Goal: Information Seeking & Learning: Learn about a topic

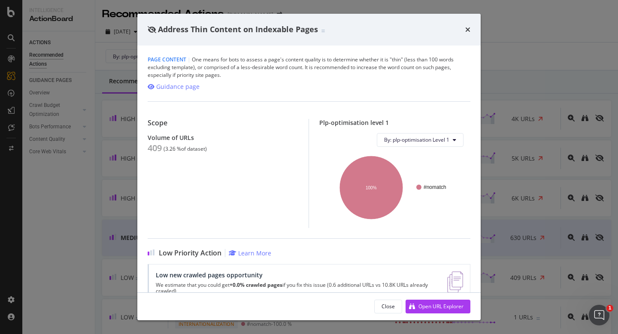
scroll to position [23, 0]
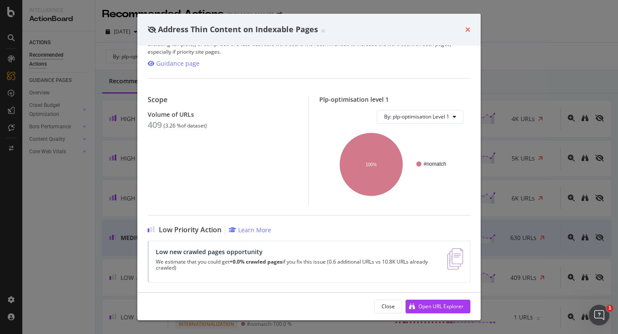
click at [465, 29] on icon "times" at bounding box center [467, 29] width 5 height 7
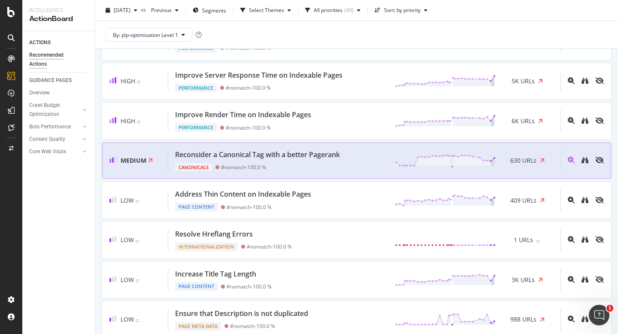
scroll to position [93, 0]
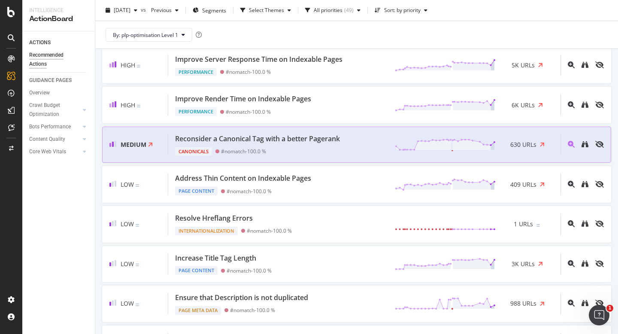
click at [291, 154] on div "Canonicals #nomatch - 100.0 %" at bounding box center [259, 150] width 168 height 12
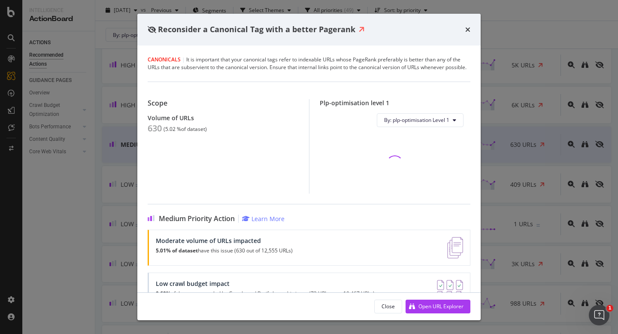
scroll to position [69, 0]
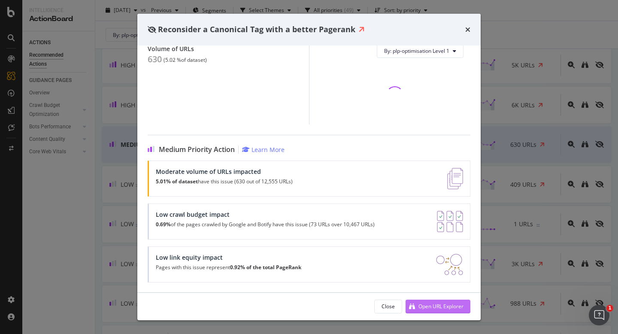
click at [440, 305] on div "Open URL Explorer" at bounding box center [440, 305] width 45 height 7
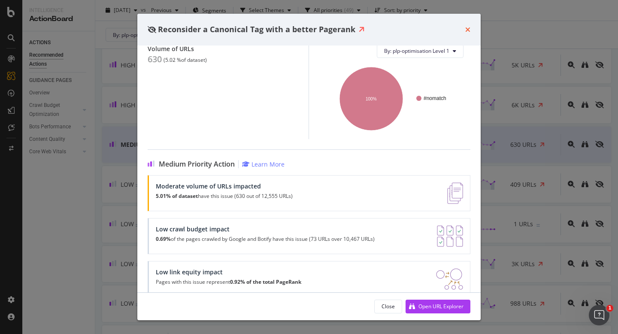
click at [467, 26] on icon "times" at bounding box center [467, 29] width 5 height 7
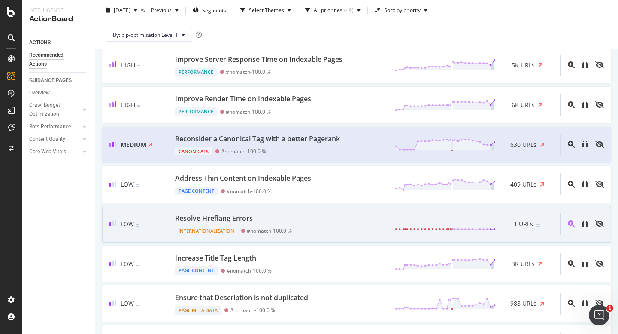
click at [345, 241] on div "Low Resolve Hreflang Errors Internationalization #nomatch - 100.0 % 1 URLs" at bounding box center [356, 224] width 509 height 36
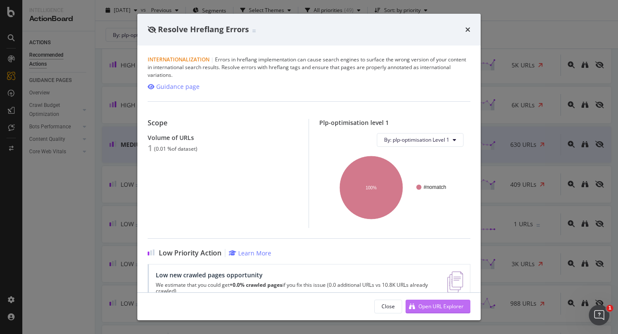
click at [442, 310] on div "Open URL Explorer" at bounding box center [434, 306] width 58 height 13
drag, startPoint x: 157, startPoint y: 28, endPoint x: 249, endPoint y: 29, distance: 92.2
click at [249, 29] on div "Resolve Hreflang Errors" at bounding box center [202, 29] width 108 height 11
copy span "Resolve Hreflang Errors"
click at [122, 57] on div "Resolve Hreflang Errors Internationalization | Errors in hreflang implementatio…" at bounding box center [309, 167] width 618 height 334
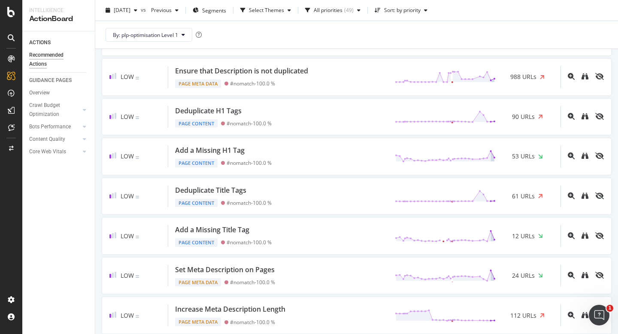
scroll to position [322, 0]
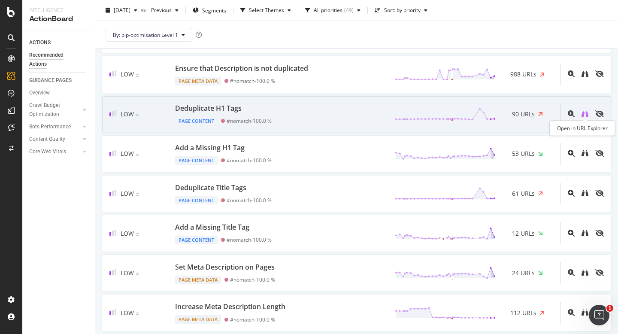
click at [582, 113] on icon "binoculars" at bounding box center [584, 113] width 7 height 7
click at [215, 110] on div "Deduplicate H1 Tags" at bounding box center [208, 108] width 66 height 10
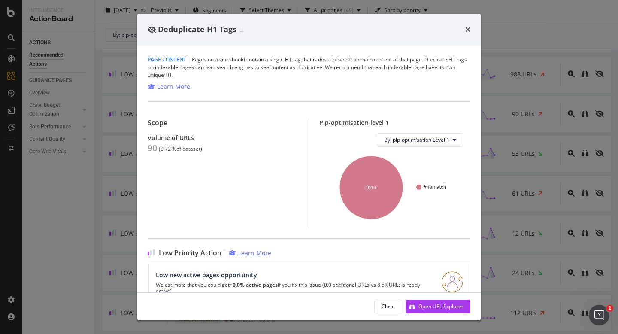
click at [90, 73] on div "Deduplicate H1 Tags Page Content | Pages on a site should contain a single H1 t…" at bounding box center [309, 167] width 618 height 334
click at [465, 24] on div "times" at bounding box center [467, 29] width 5 height 11
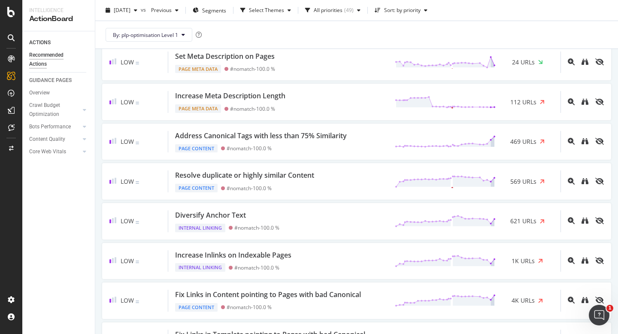
scroll to position [476, 0]
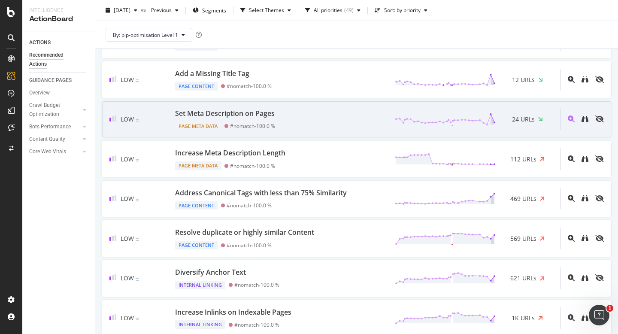
click at [236, 110] on div "Set Meta Description on Pages" at bounding box center [224, 113] width 99 height 10
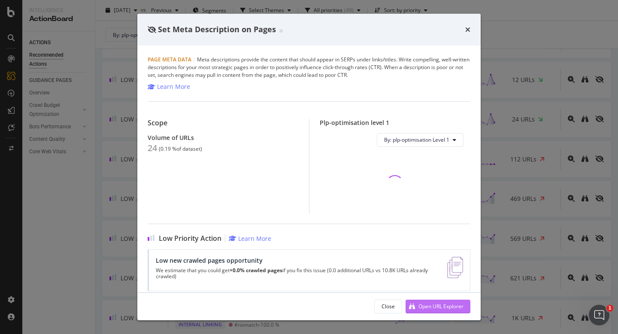
click at [419, 305] on div "Open URL Explorer" at bounding box center [440, 305] width 45 height 7
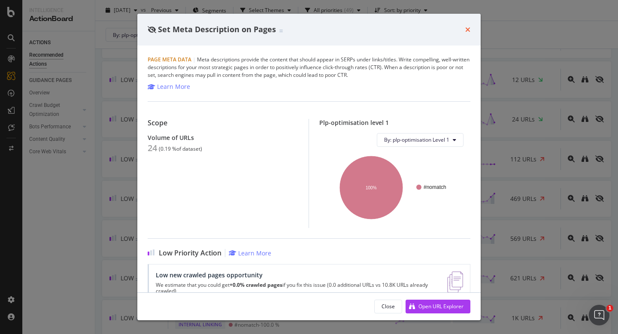
click at [465, 33] on icon "times" at bounding box center [467, 29] width 5 height 7
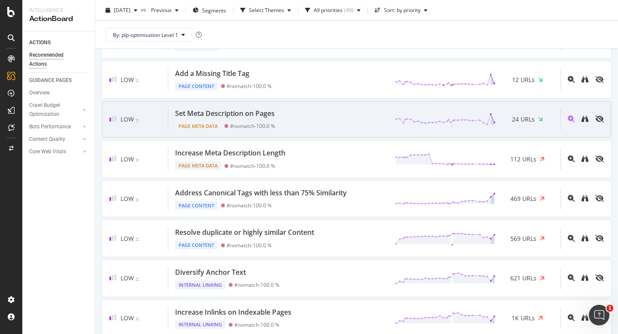
click at [356, 104] on div "Low Set Meta Description on Pages Page Meta Data #nomatch - 100.0 % 24 URLs" at bounding box center [356, 119] width 509 height 36
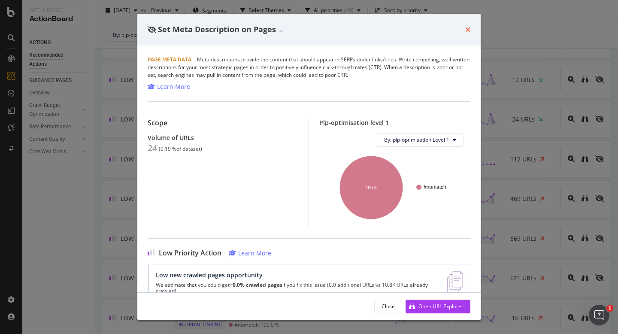
click at [465, 31] on icon "times" at bounding box center [467, 29] width 5 height 7
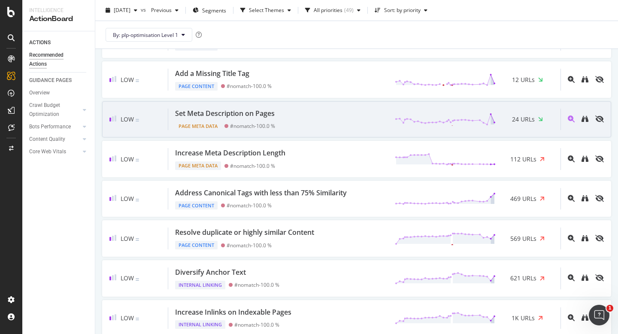
click at [271, 111] on div "Set Meta Description on Pages" at bounding box center [224, 113] width 99 height 10
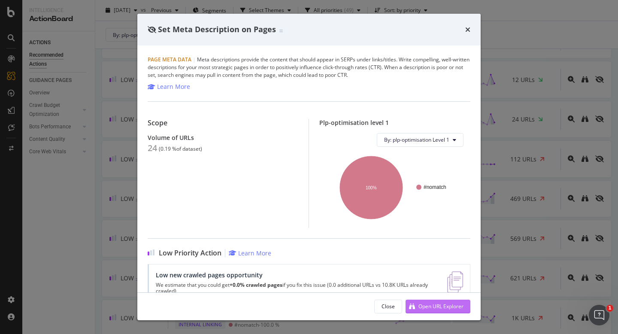
click at [440, 301] on div "Open URL Explorer" at bounding box center [434, 306] width 58 height 13
click at [467, 30] on icon "times" at bounding box center [467, 29] width 5 height 7
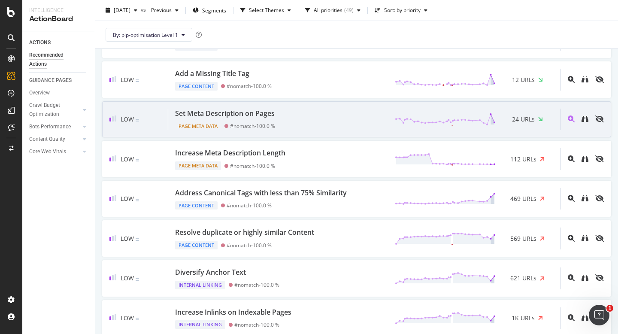
click at [323, 127] on div "Set Meta Description on Pages Page Meta Data #nomatch - 100.0 % 24 URLs" at bounding box center [364, 119] width 392 height 22
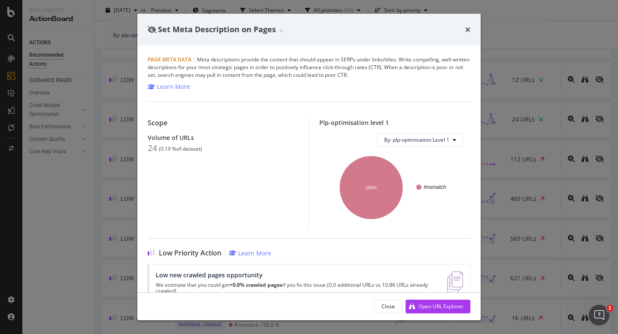
scroll to position [23, 0]
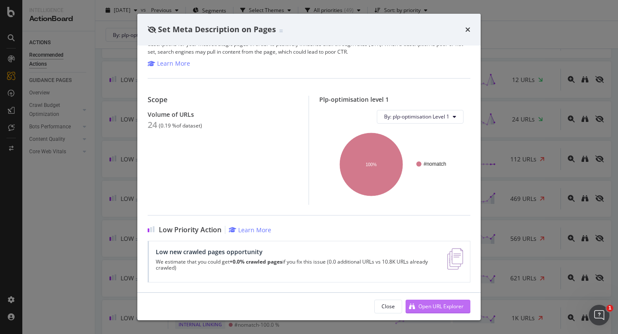
click at [427, 307] on div "Open URL Explorer" at bounding box center [440, 305] width 45 height 7
click at [466, 30] on icon "times" at bounding box center [467, 29] width 5 height 7
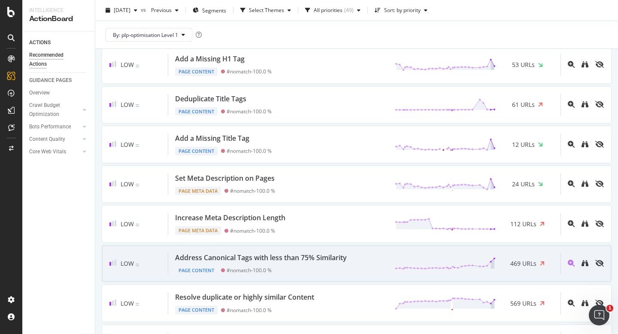
scroll to position [409, 0]
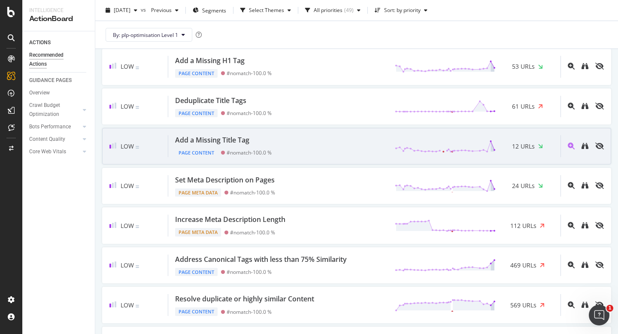
click at [328, 150] on div "Add a Missing Title Tag Page Content #nomatch - 100.0 % 12 URLs" at bounding box center [364, 146] width 392 height 22
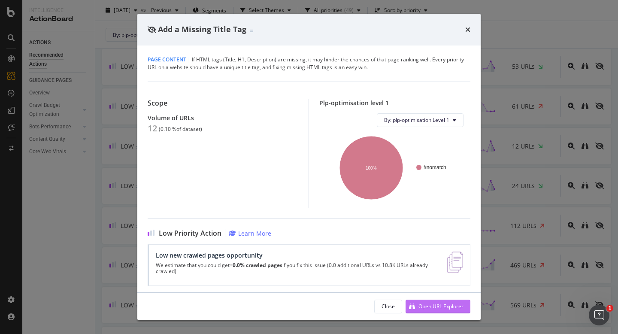
click at [418, 300] on div "Open URL Explorer" at bounding box center [434, 306] width 58 height 13
click at [435, 300] on div "Open URL Explorer" at bounding box center [434, 306] width 58 height 13
click at [468, 28] on icon "times" at bounding box center [467, 29] width 5 height 7
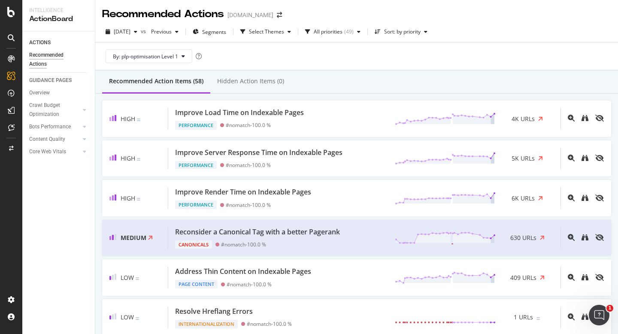
click at [269, 48] on div "By: plp-optimisation Level 1" at bounding box center [356, 55] width 509 height 27
click at [172, 30] on span "Previous" at bounding box center [160, 31] width 24 height 7
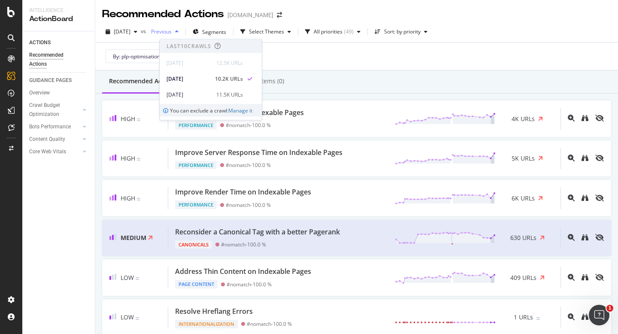
click at [172, 33] on span "Previous" at bounding box center [160, 31] width 24 height 7
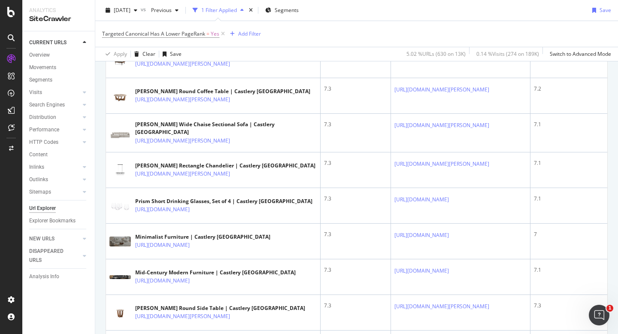
scroll to position [1070, 0]
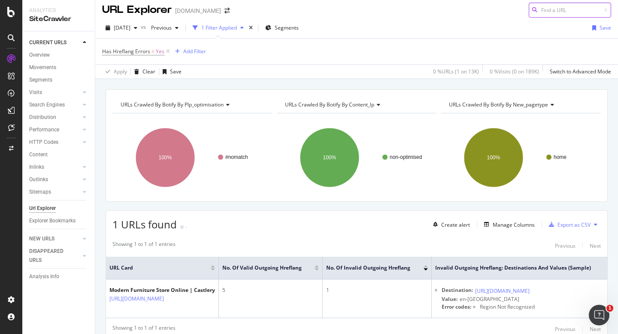
scroll to position [39, 0]
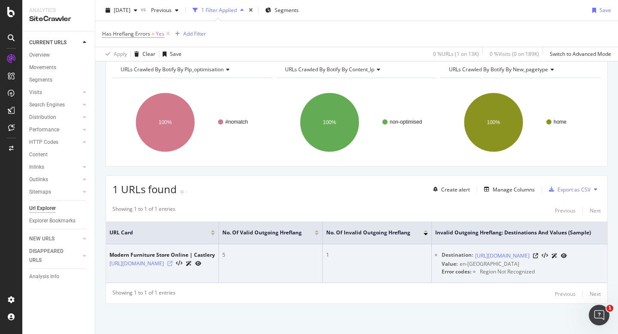
click at [172, 264] on icon at bounding box center [169, 263] width 5 height 5
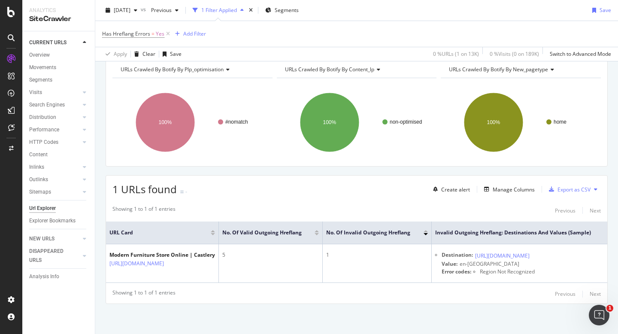
scroll to position [0, 0]
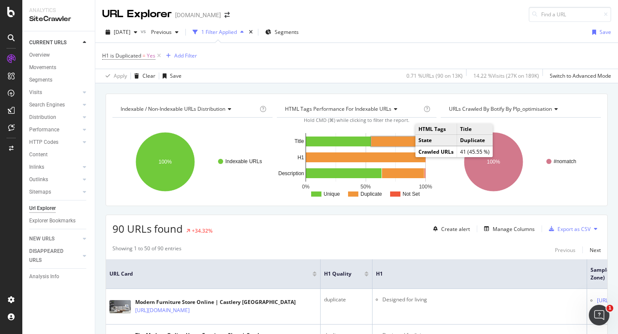
click at [403, 146] on rect "A chart." at bounding box center [398, 141] width 54 height 10
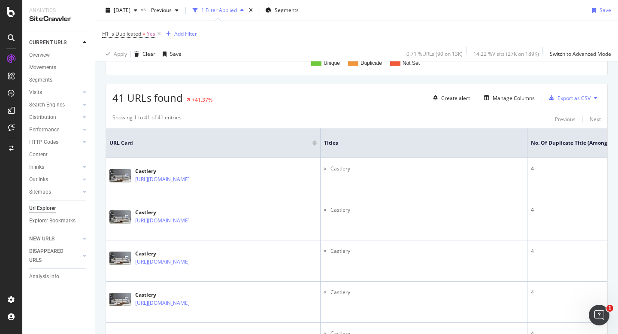
scroll to position [141, 0]
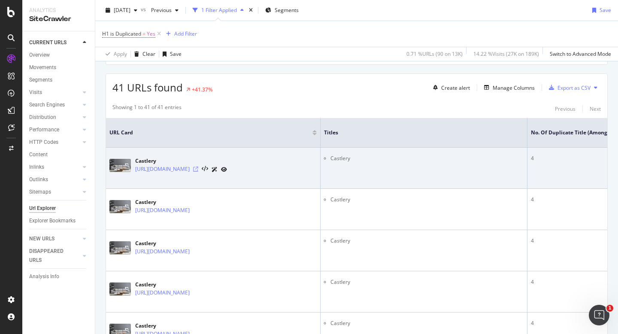
click at [198, 172] on icon at bounding box center [195, 168] width 5 height 5
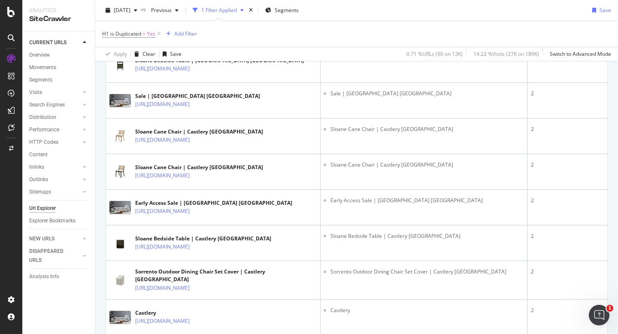
scroll to position [1003, 0]
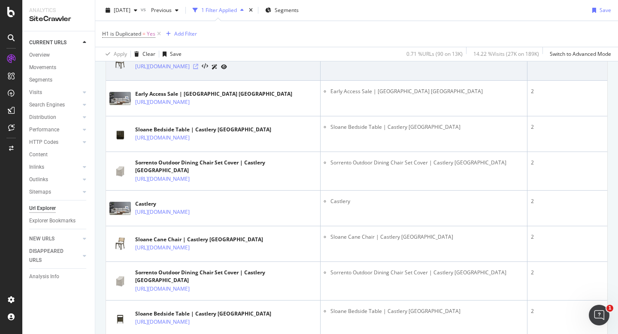
click at [198, 69] on icon at bounding box center [195, 66] width 5 height 5
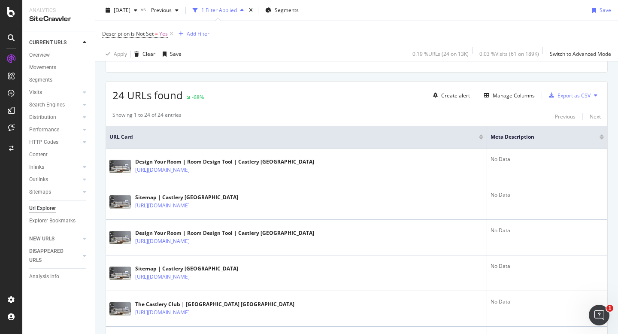
scroll to position [136, 0]
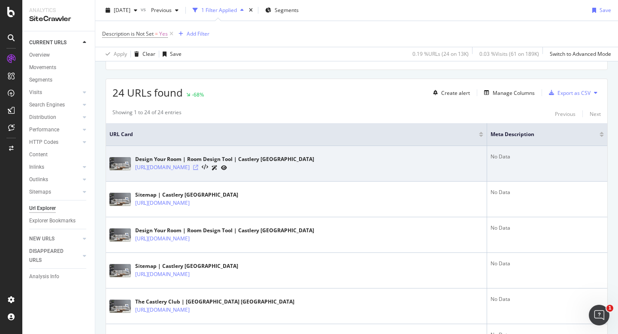
click at [198, 168] on icon at bounding box center [195, 167] width 5 height 5
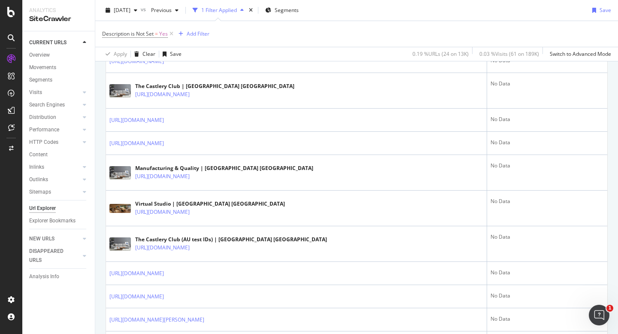
scroll to position [703, 0]
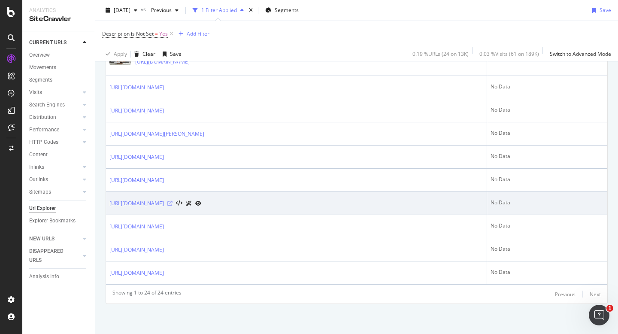
click at [172, 203] on icon at bounding box center [169, 203] width 5 height 5
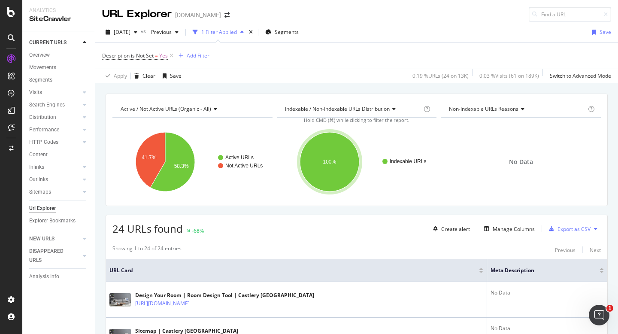
scroll to position [267, 0]
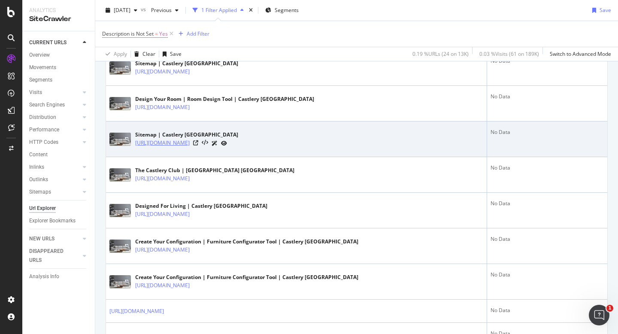
click at [190, 146] on link "[URL][DOMAIN_NAME]" at bounding box center [162, 143] width 54 height 9
click at [198, 143] on icon at bounding box center [195, 142] width 5 height 5
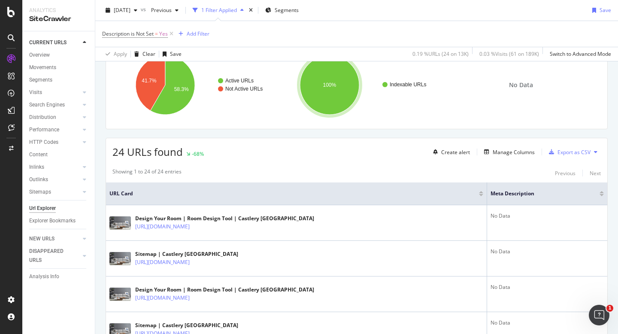
scroll to position [0, 0]
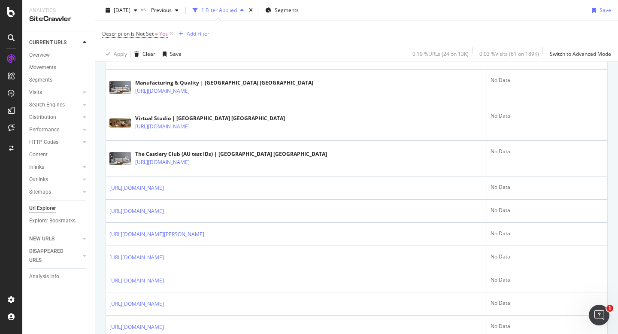
scroll to position [633, 0]
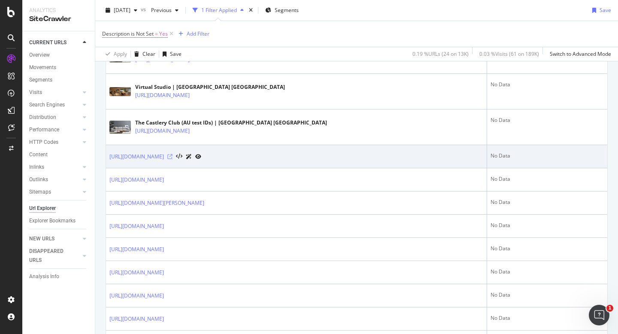
click at [172, 158] on icon at bounding box center [169, 156] width 5 height 5
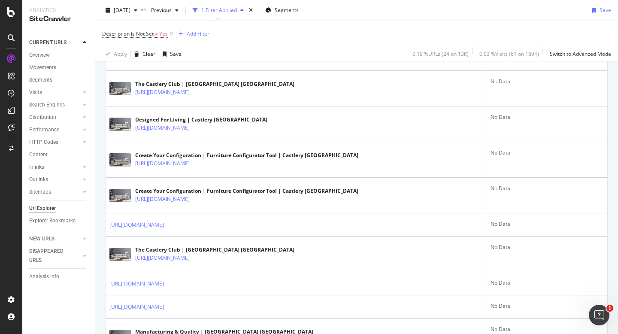
scroll to position [33, 0]
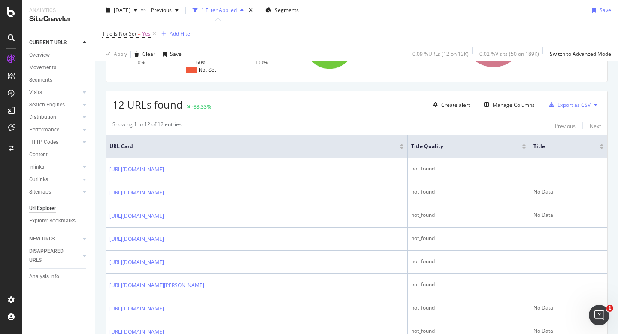
scroll to position [149, 0]
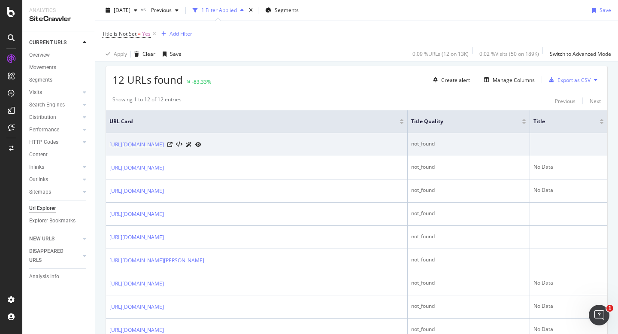
click at [164, 146] on link "[URL][DOMAIN_NAME]" at bounding box center [136, 144] width 54 height 9
click at [172, 142] on icon at bounding box center [169, 144] width 5 height 5
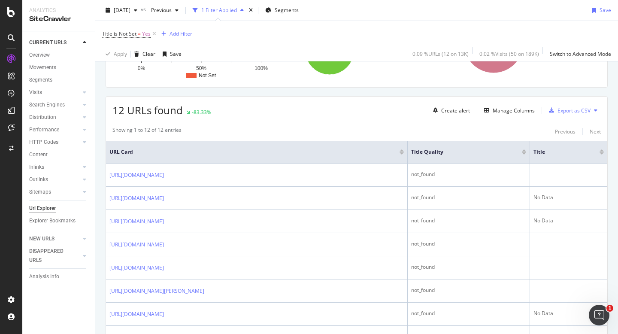
scroll to position [119, 0]
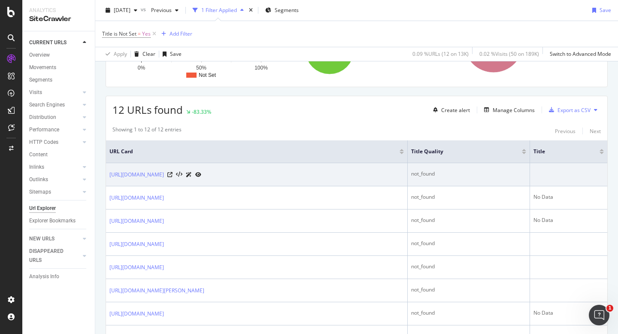
click at [201, 178] on div at bounding box center [184, 174] width 34 height 9
click at [172, 175] on icon at bounding box center [169, 174] width 5 height 5
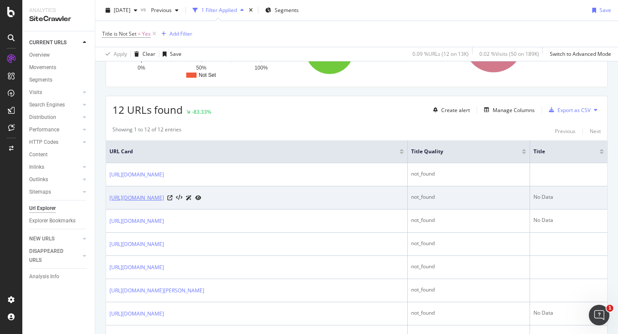
click at [164, 199] on link "[URL][DOMAIN_NAME]" at bounding box center [136, 197] width 54 height 9
click at [172, 195] on icon at bounding box center [169, 197] width 5 height 5
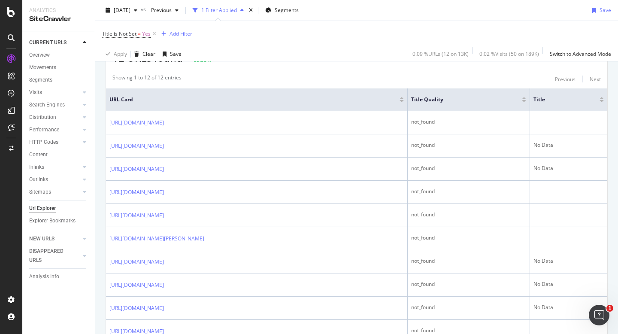
scroll to position [176, 0]
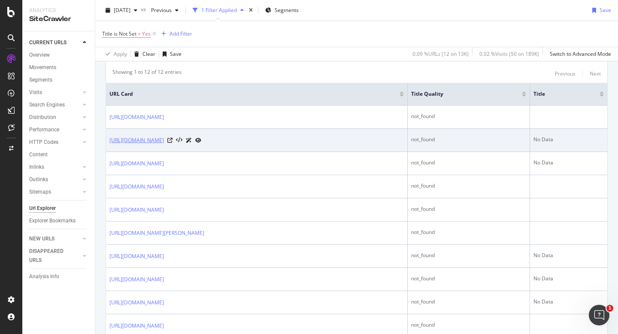
click at [164, 141] on link "[URL][DOMAIN_NAME]" at bounding box center [136, 140] width 54 height 9
click at [172, 139] on icon at bounding box center [169, 140] width 5 height 5
